Goal: Navigation & Orientation: Find specific page/section

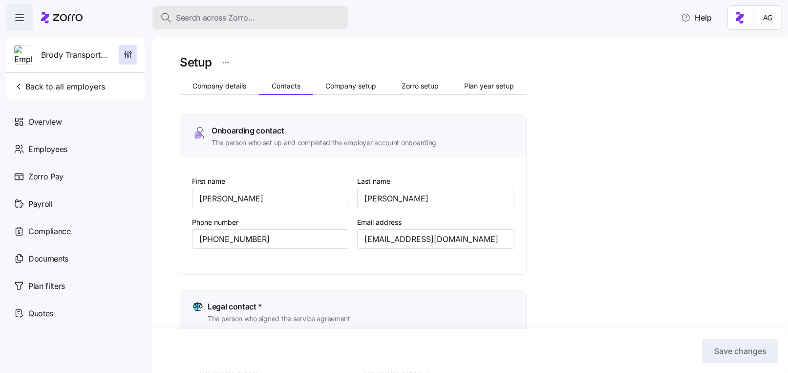
scroll to position [69, 0]
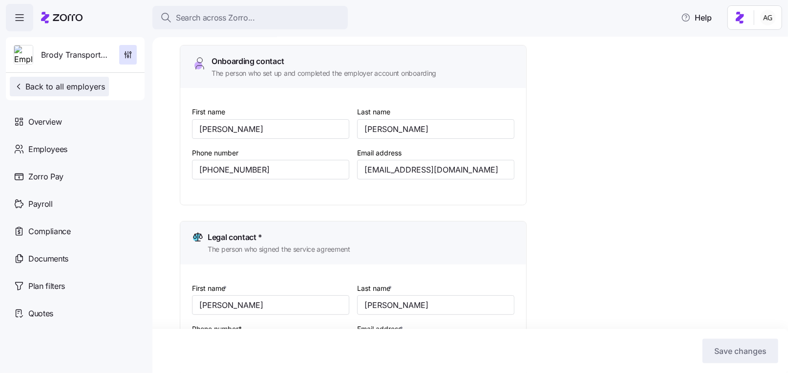
click at [61, 87] on span "Back to all employers" at bounding box center [59, 87] width 91 height 12
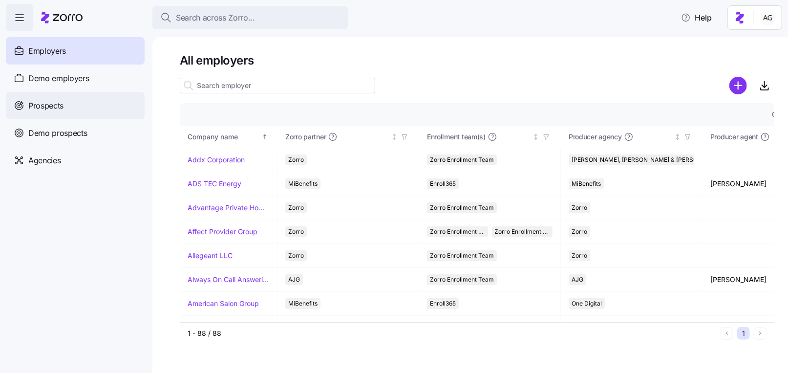
click at [77, 108] on div "Prospects" at bounding box center [75, 105] width 139 height 27
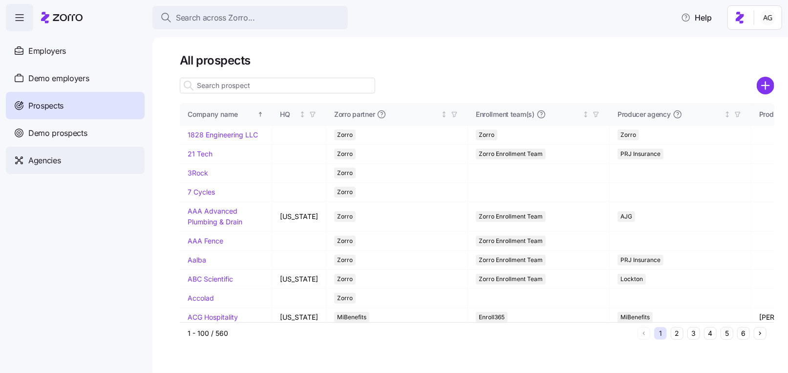
click at [66, 155] on div "Agencies" at bounding box center [75, 160] width 139 height 27
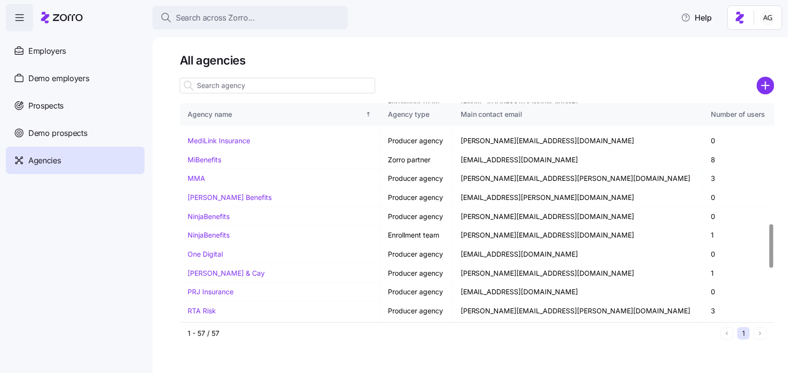
scroll to position [598, 0]
click at [202, 174] on link "MMA" at bounding box center [197, 178] width 18 height 8
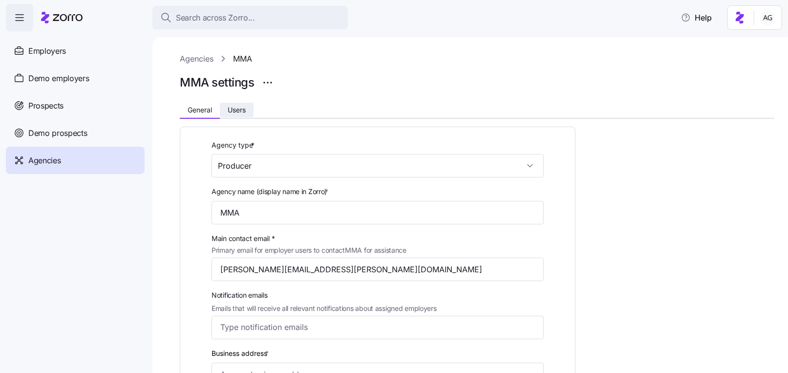
click at [245, 111] on span "Users" at bounding box center [237, 109] width 18 height 7
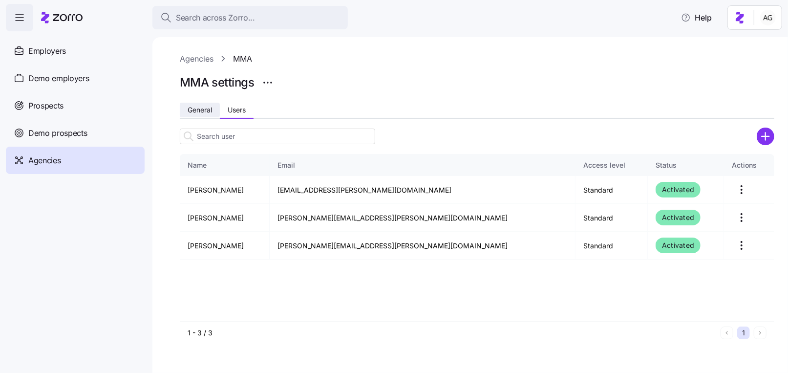
click at [201, 108] on span "General" at bounding box center [200, 109] width 24 height 7
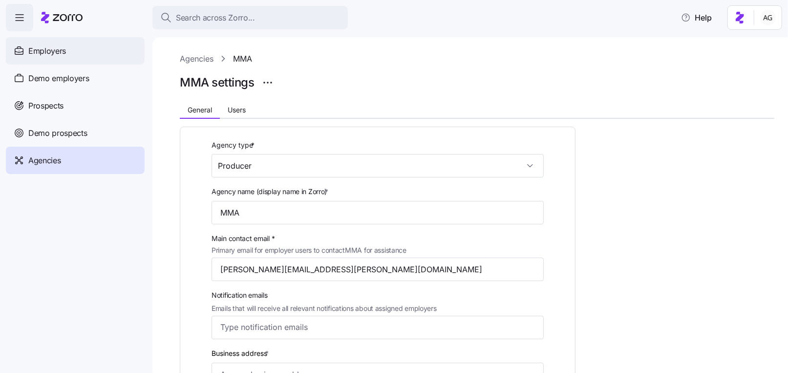
click at [75, 55] on div "Employers" at bounding box center [75, 50] width 139 height 27
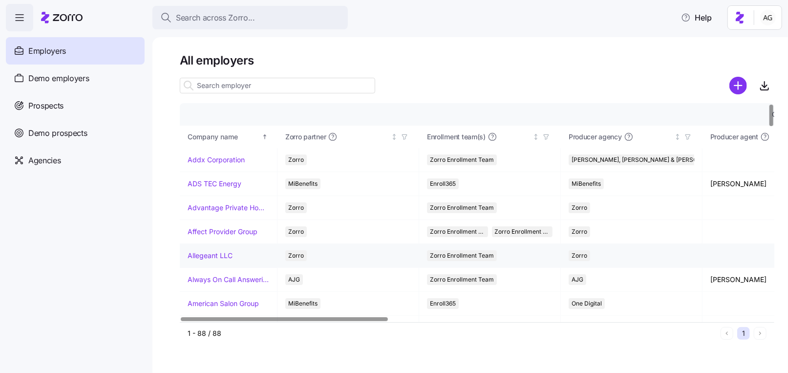
click at [219, 252] on link "Allegeant LLC" at bounding box center [210, 256] width 45 height 10
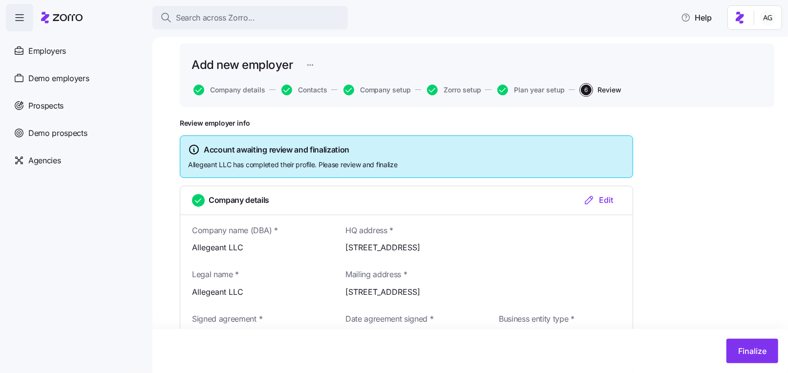
scroll to position [28, 0]
click at [465, 94] on button "Zorro setup" at bounding box center [454, 90] width 54 height 11
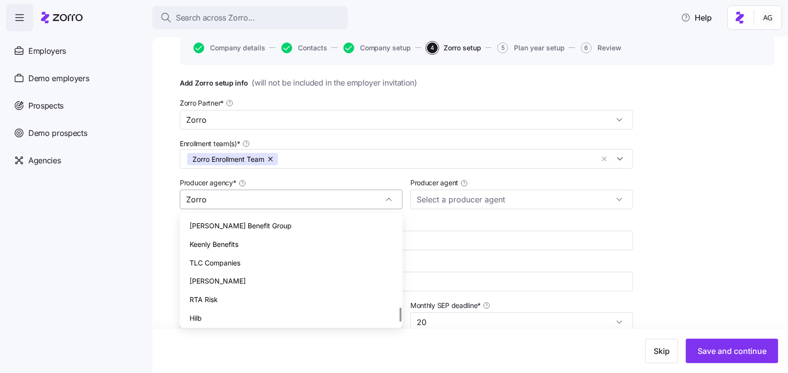
scroll to position [684, 0]
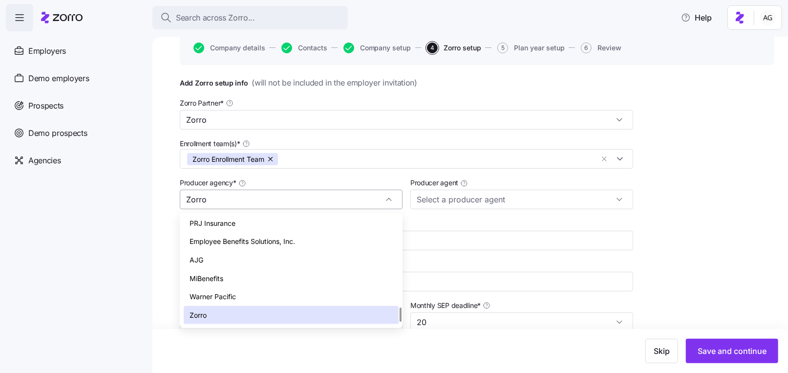
click at [395, 200] on input "Zorro" at bounding box center [291, 200] width 223 height 20
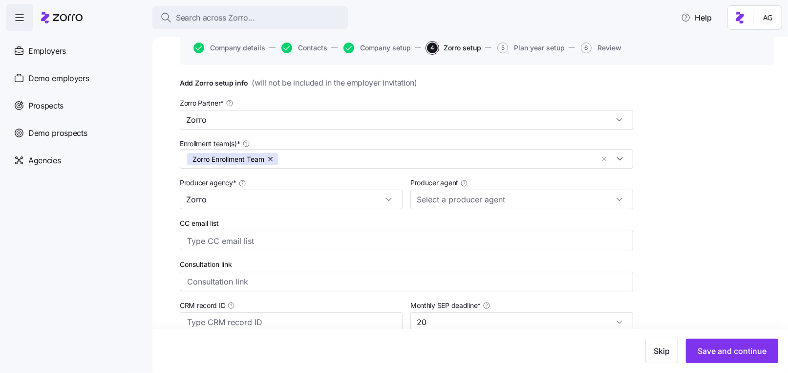
click at [647, 136] on div "Add Zorro setup info ( will not be included in the employer invitation ) Zorro …" at bounding box center [477, 278] width 594 height 403
click at [66, 27] on div at bounding box center [62, 17] width 42 height 27
